Goal: Task Accomplishment & Management: Complete application form

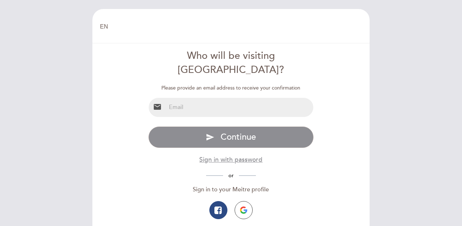
click at [224, 98] on input "email" at bounding box center [240, 107] width 148 height 19
type input "[EMAIL_ADDRESS][DOMAIN_NAME]"
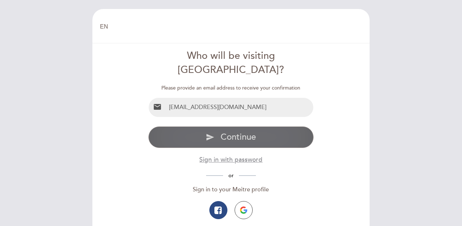
click at [209, 133] on icon "send" at bounding box center [210, 137] width 9 height 9
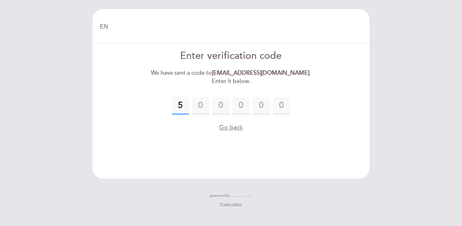
type input "5"
type input "8"
type input "6"
type input "4"
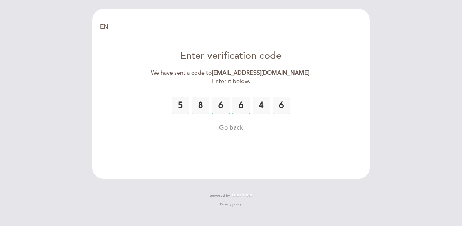
type input "6"
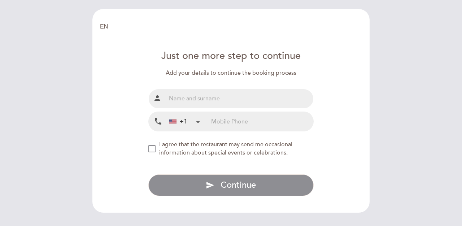
click at [205, 101] on input "text" at bounding box center [240, 98] width 148 height 19
type input "[PERSON_NAME]"
click at [217, 123] on input "tel" at bounding box center [262, 121] width 102 height 19
type input "4043991469"
click at [154, 148] on div "NEW_MODAL_AGREE_RESTAURANT_SEND_OCCASIONAL_INFO" at bounding box center [151, 148] width 7 height 7
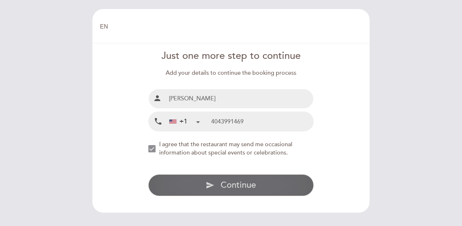
click at [215, 182] on button "send Continue" at bounding box center [231, 185] width 166 height 22
